Goal: Download file/media

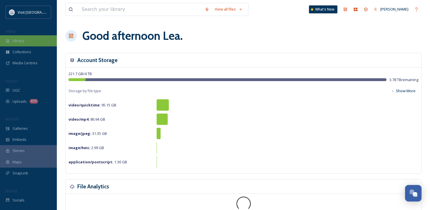
click at [25, 40] on div "Library" at bounding box center [28, 40] width 57 height 11
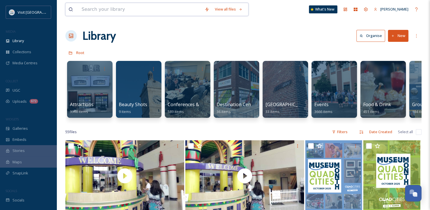
click at [128, 6] on input at bounding box center [140, 9] width 123 height 13
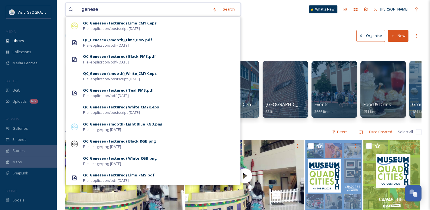
type input "geneseo"
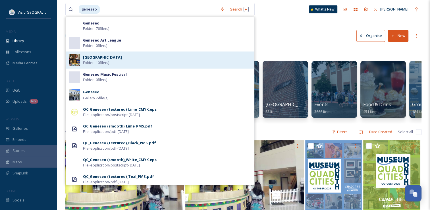
click at [132, 63] on div "[GEOGRAPHIC_DATA] Folder - 10 file(s)" at bounding box center [167, 60] width 168 height 11
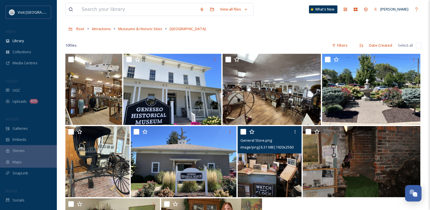
scroll to position [24, 0]
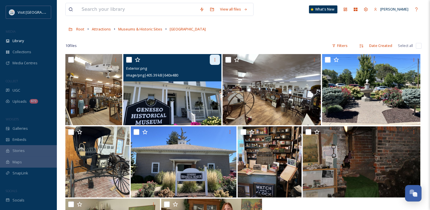
click at [213, 61] on icon at bounding box center [215, 59] width 5 height 5
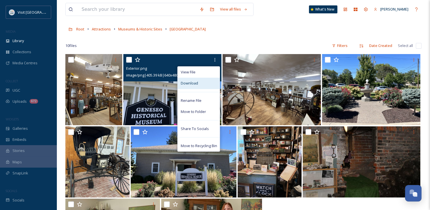
click at [193, 81] on span "Download" at bounding box center [189, 82] width 17 height 5
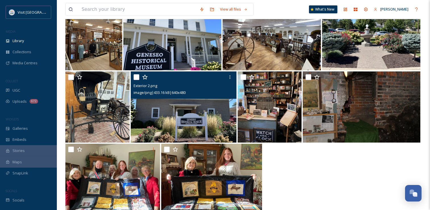
scroll to position [79, 0]
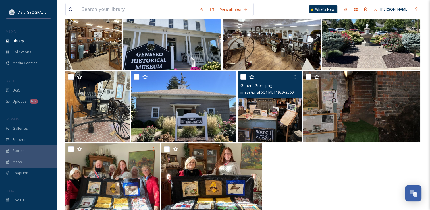
click at [261, 124] on img at bounding box center [270, 106] width 64 height 71
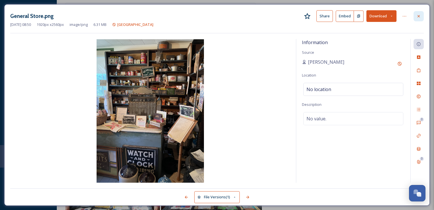
click at [418, 17] on icon at bounding box center [419, 16] width 5 height 5
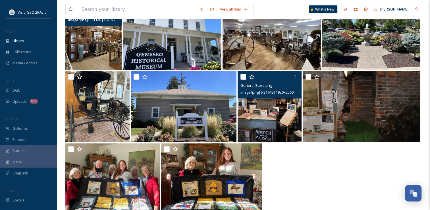
click at [91, 52] on img at bounding box center [93, 34] width 57 height 71
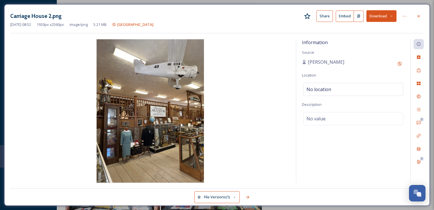
click at [375, 18] on button "Download" at bounding box center [382, 16] width 30 height 12
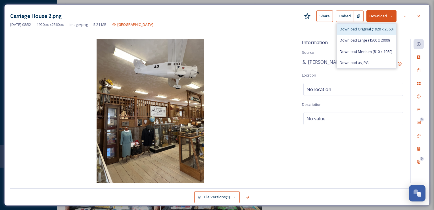
click at [361, 29] on span "Download Original (1920 x 2560)" at bounding box center [367, 28] width 54 height 5
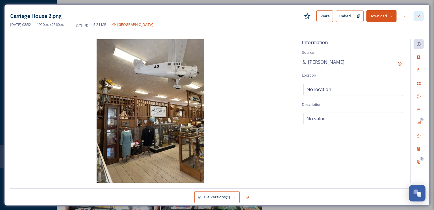
click at [417, 15] on icon at bounding box center [419, 16] width 5 height 5
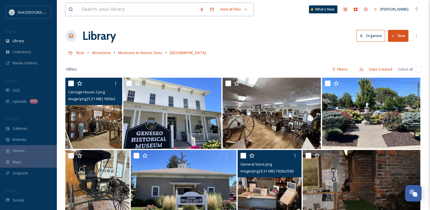
click at [118, 7] on input at bounding box center [138, 9] width 118 height 13
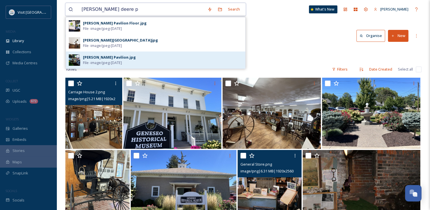
type input "[PERSON_NAME] deere p"
click at [110, 56] on div "[PERSON_NAME] Pavilion.jpg" at bounding box center [109, 57] width 53 height 5
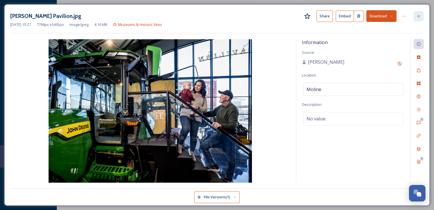
click at [416, 14] on div at bounding box center [419, 16] width 10 height 10
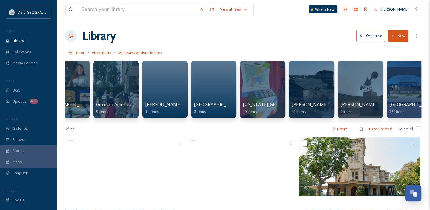
scroll to position [0, 659]
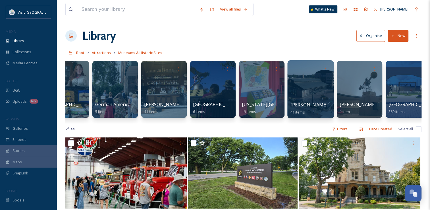
click at [302, 79] on div at bounding box center [310, 89] width 46 height 58
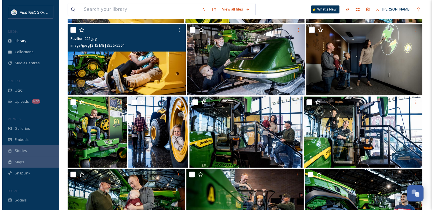
scroll to position [559, 0]
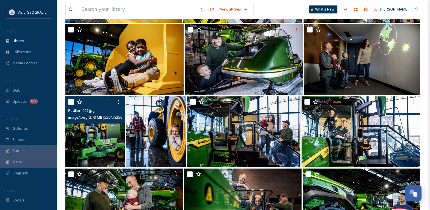
click at [109, 137] on img at bounding box center [95, 131] width 60 height 71
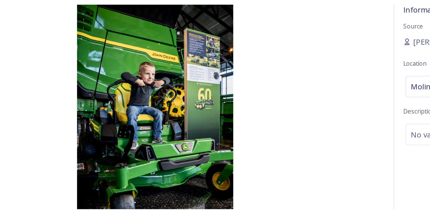
scroll to position [559, 0]
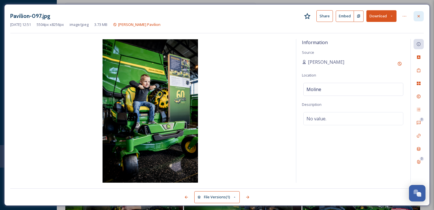
click at [420, 15] on icon at bounding box center [419, 16] width 5 height 5
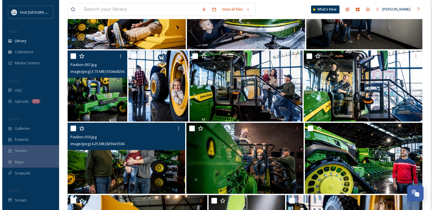
scroll to position [605, 0]
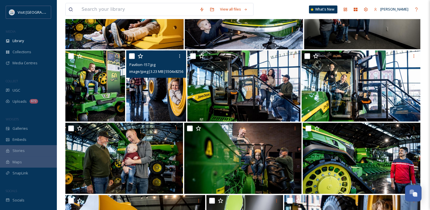
click at [164, 102] on img at bounding box center [156, 85] width 60 height 71
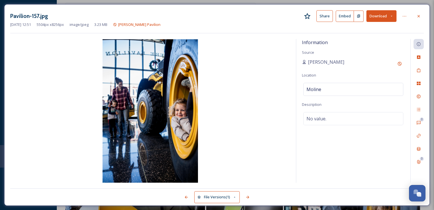
click at [381, 19] on button "Download" at bounding box center [382, 16] width 30 height 12
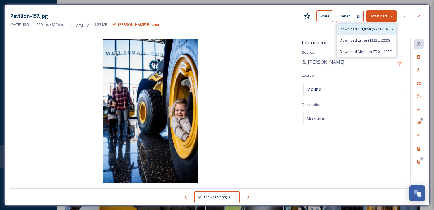
click at [369, 31] on span "Download Original (5504 x 8256)" at bounding box center [367, 28] width 54 height 5
